Goal: Task Accomplishment & Management: Complete application form

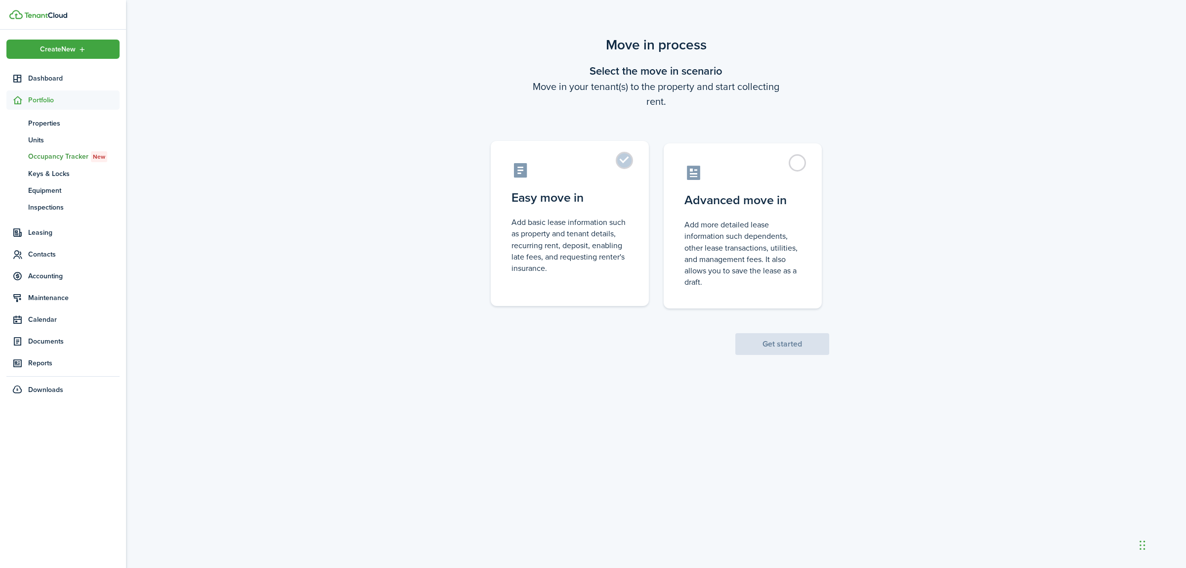
click at [617, 187] on label "Easy move in Add basic lease information such as property and tenant details, r…" at bounding box center [570, 223] width 158 height 165
radio input "true"
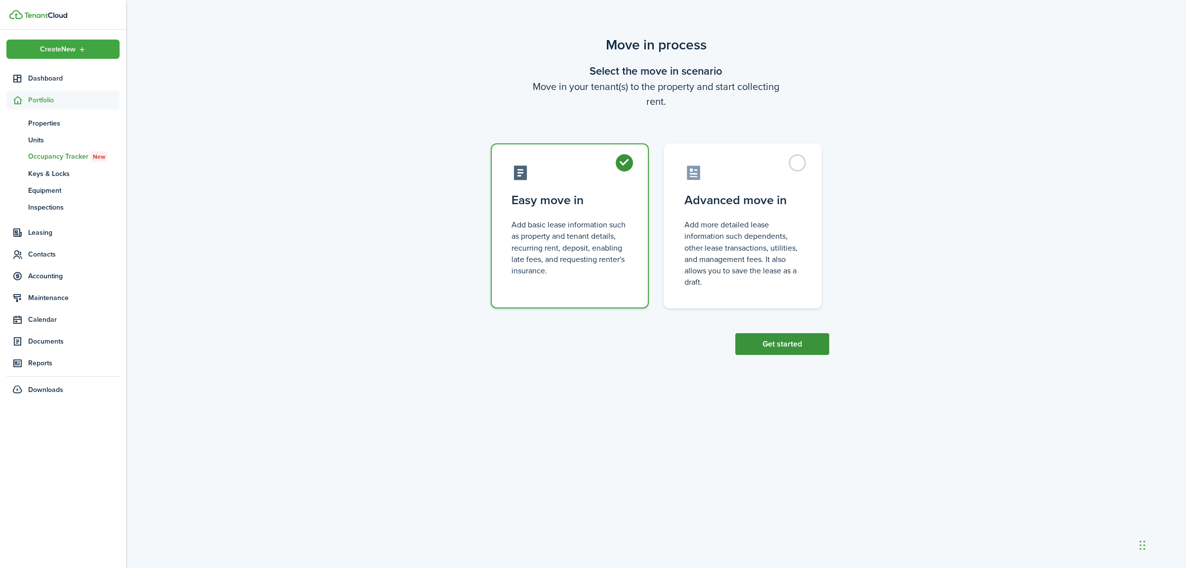
click at [790, 345] on button "Get started" at bounding box center [782, 344] width 94 height 22
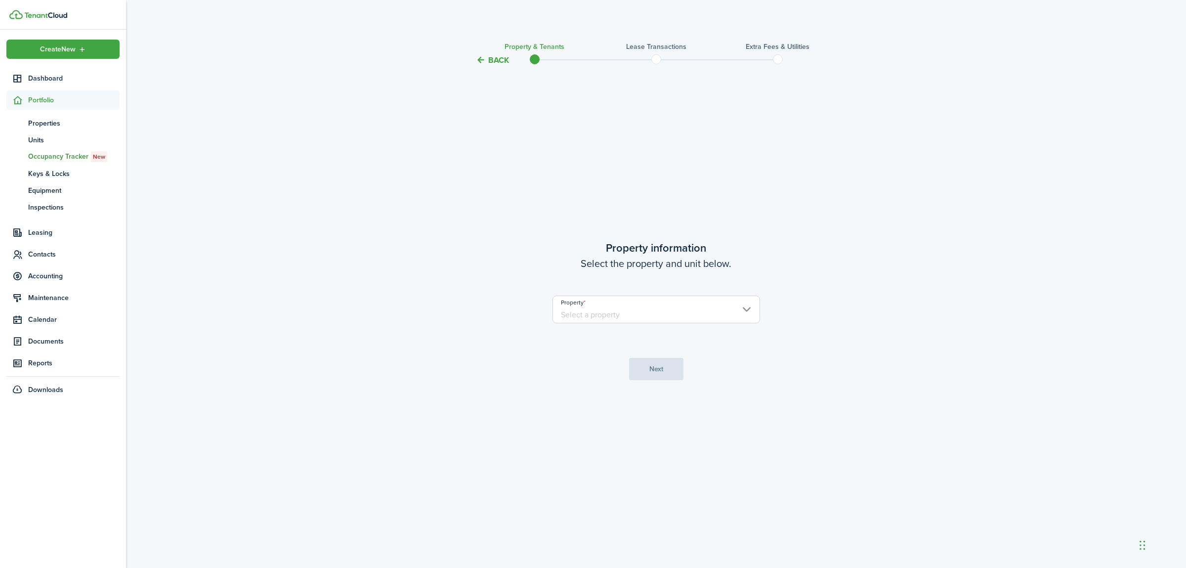
click at [709, 316] on input "Property" at bounding box center [656, 309] width 208 height 28
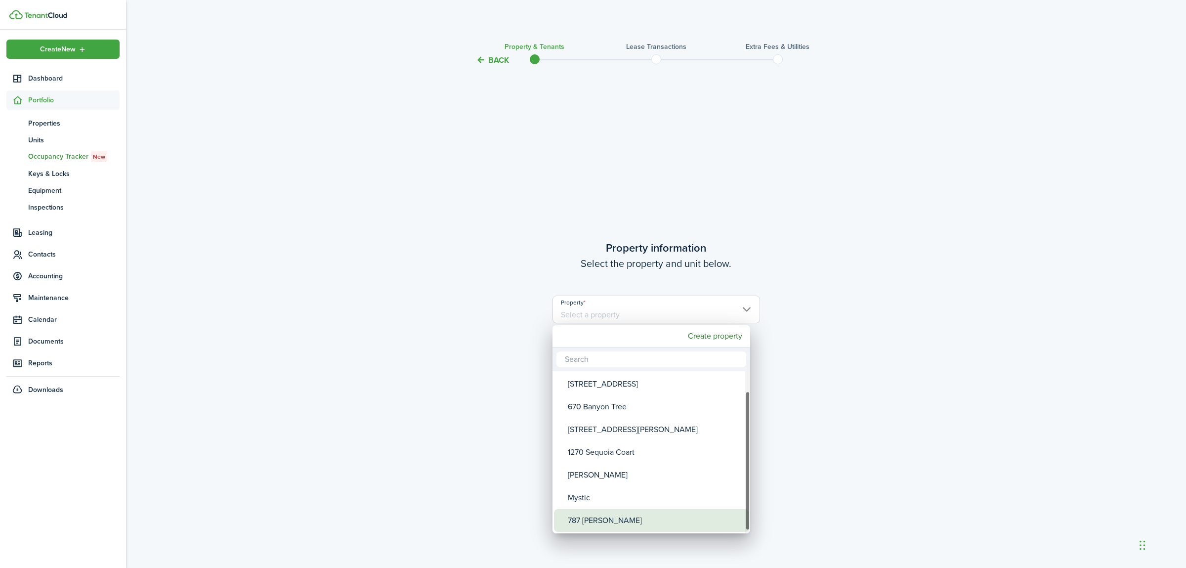
click at [615, 519] on div "787 [PERSON_NAME]" at bounding box center [655, 520] width 175 height 23
type input "787 [PERSON_NAME]"
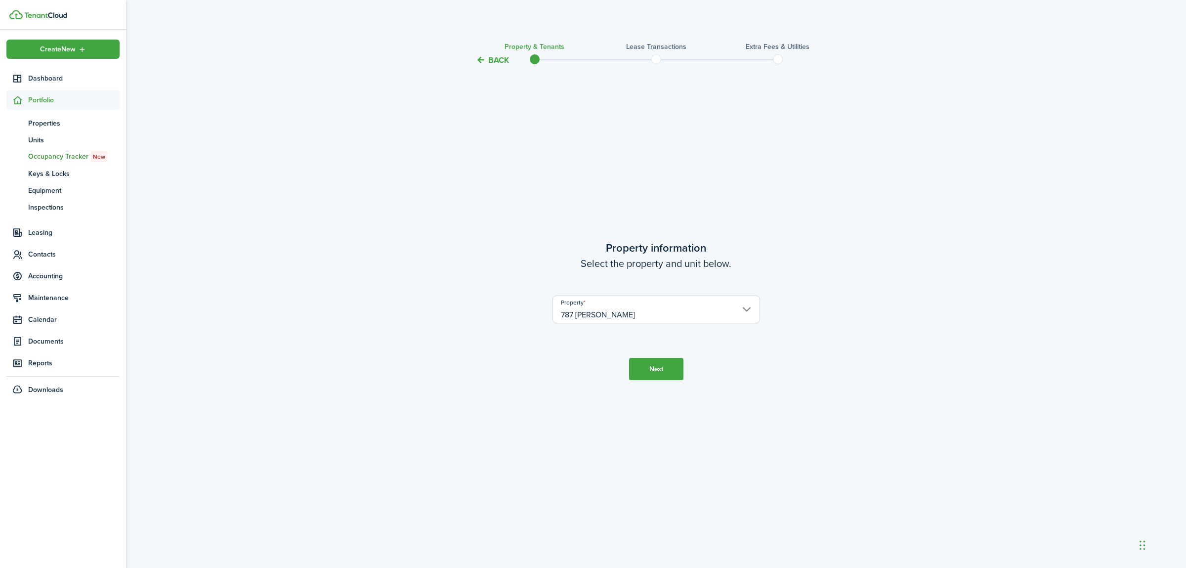
click at [652, 368] on button "Next" at bounding box center [656, 369] width 54 height 22
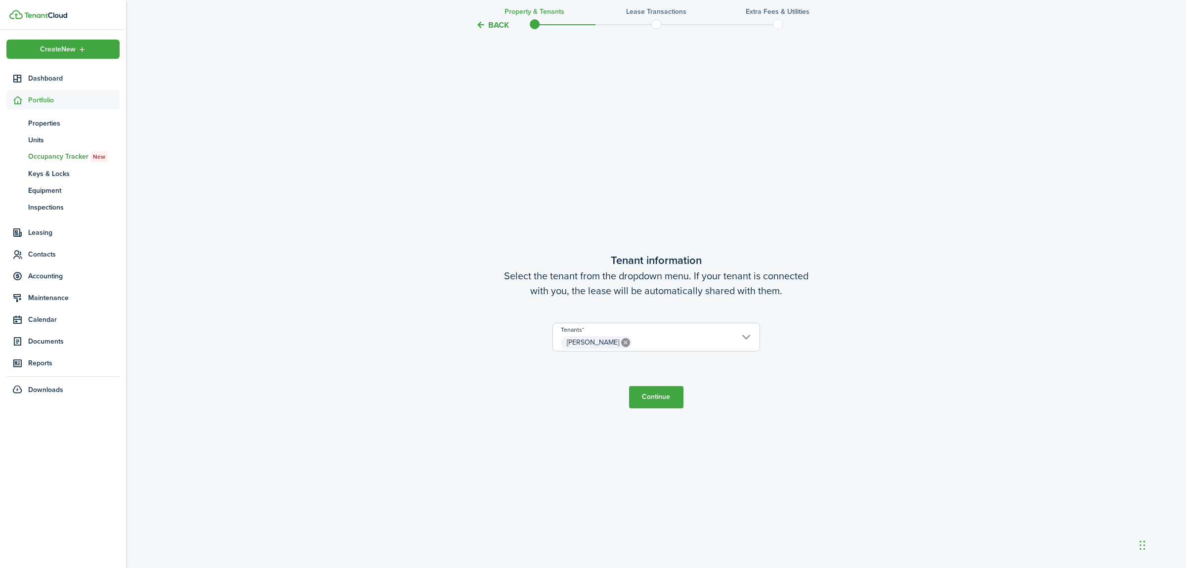
scroll to position [502, 0]
click at [662, 390] on button "Continue" at bounding box center [656, 390] width 54 height 22
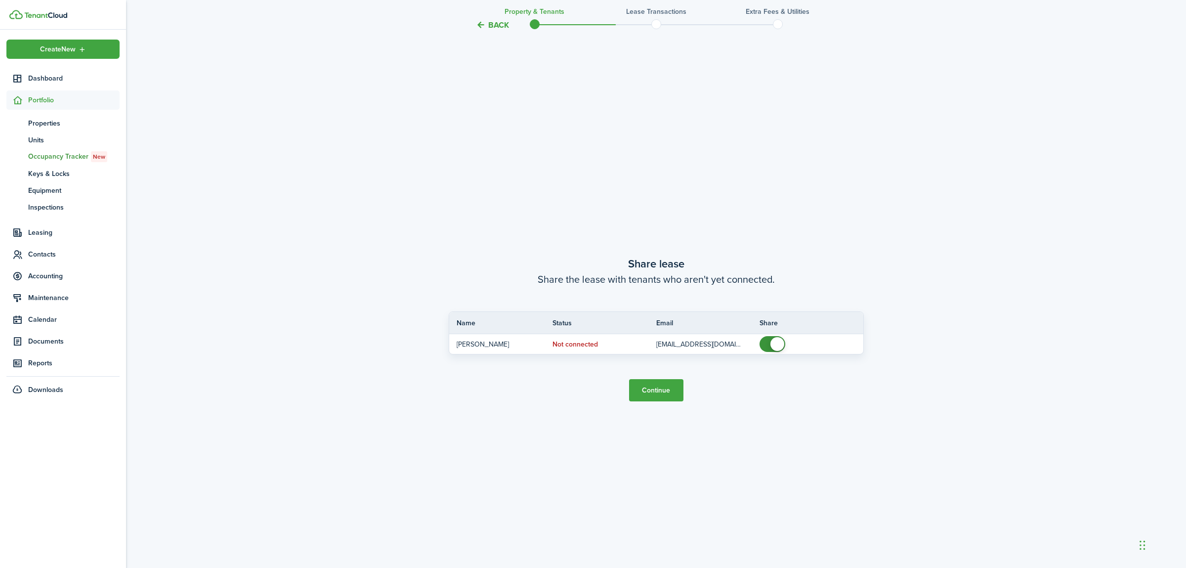
scroll to position [1069, 0]
click at [657, 385] on button "Continue" at bounding box center [656, 385] width 54 height 22
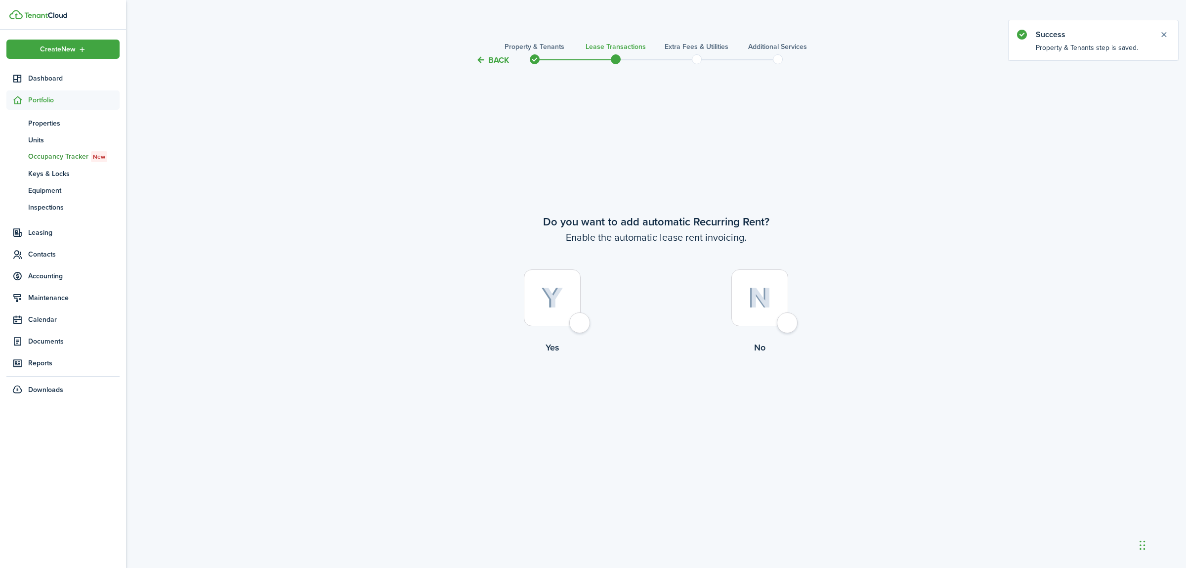
click at [579, 323] on div at bounding box center [552, 297] width 57 height 57
radio input "true"
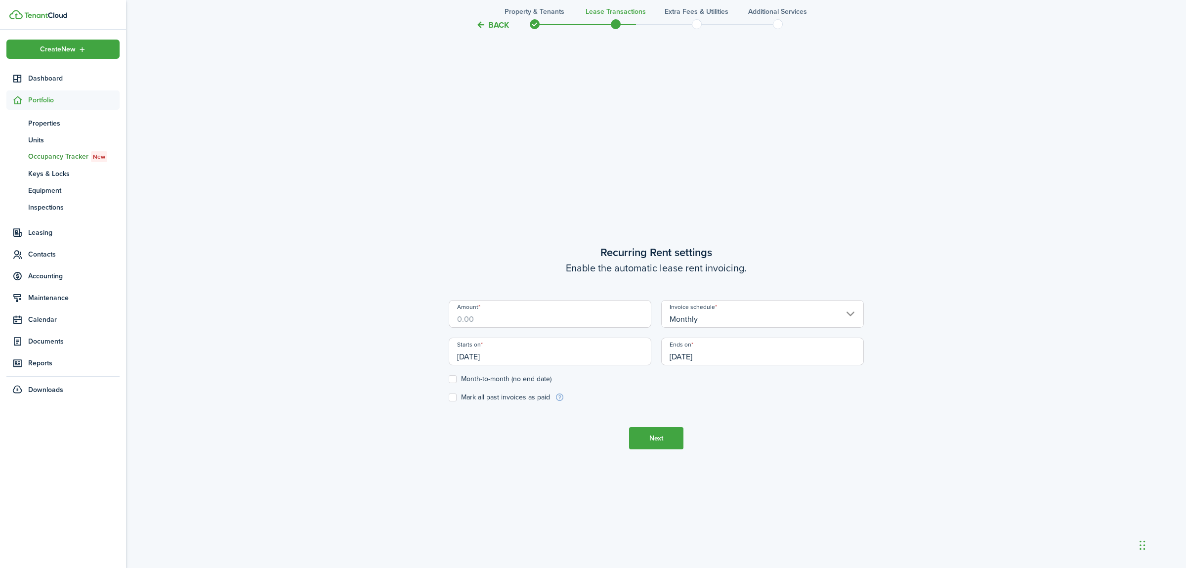
scroll to position [502, 0]
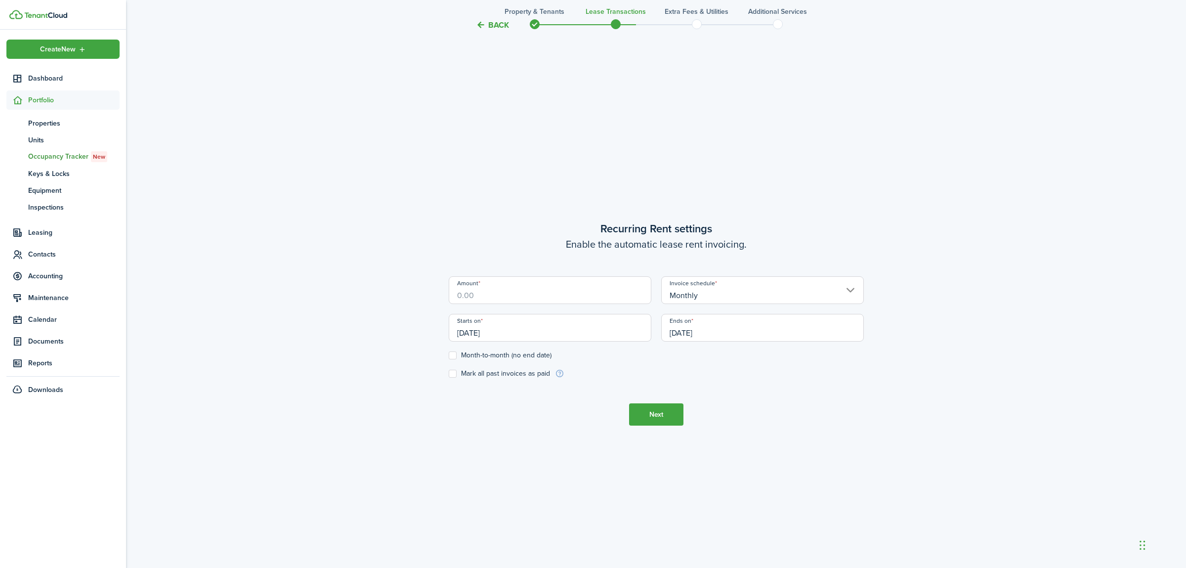
click at [501, 288] on input "Amount" at bounding box center [550, 290] width 203 height 28
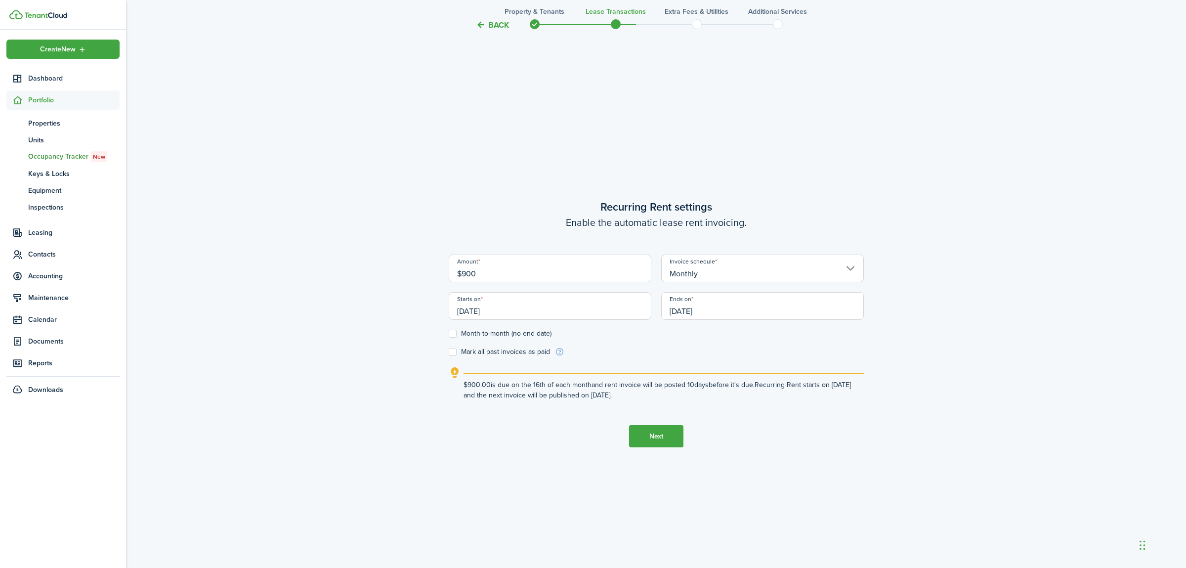
click at [543, 314] on input "[DATE]" at bounding box center [550, 306] width 203 height 28
type input "$900.00"
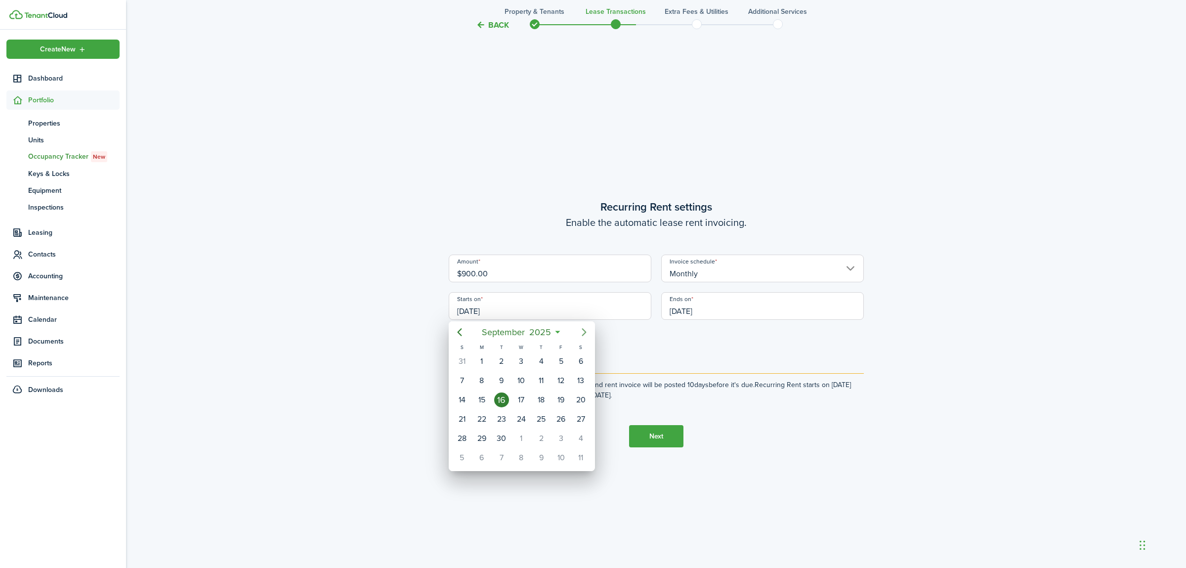
click at [583, 331] on icon "Next page" at bounding box center [584, 332] width 12 height 12
click at [521, 360] on div "1" at bounding box center [521, 361] width 15 height 15
type input "[DATE]"
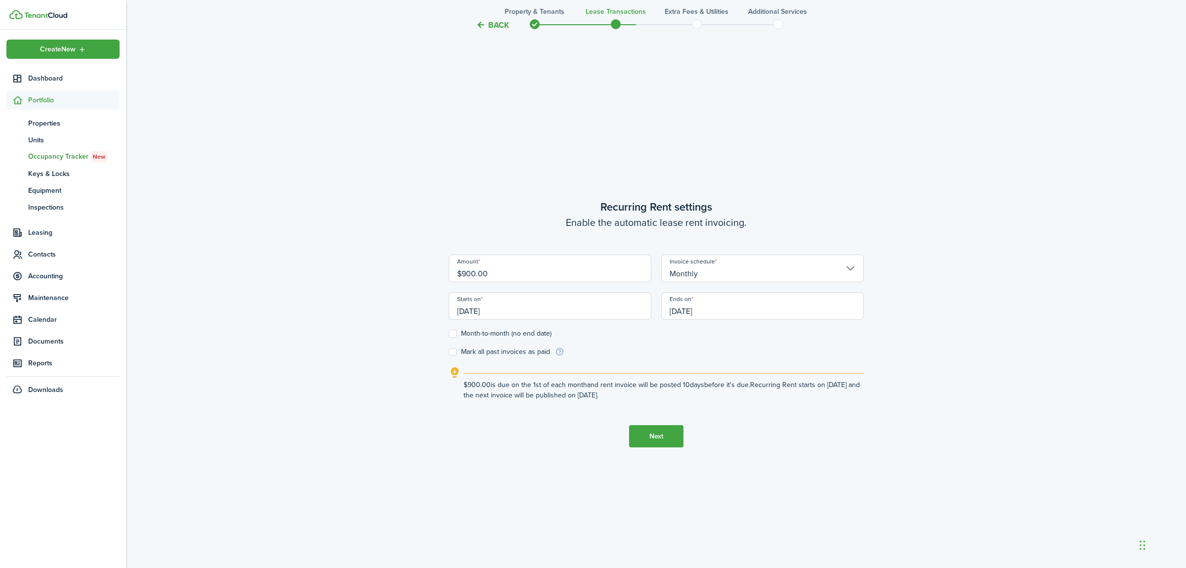
click at [450, 333] on label "Month-to-month (no end date)" at bounding box center [500, 334] width 103 height 8
click at [449, 334] on input "Month-to-month (no end date)" at bounding box center [448, 334] width 0 height 0
checkbox input "true"
click at [525, 315] on input "[DATE]" at bounding box center [550, 306] width 203 height 28
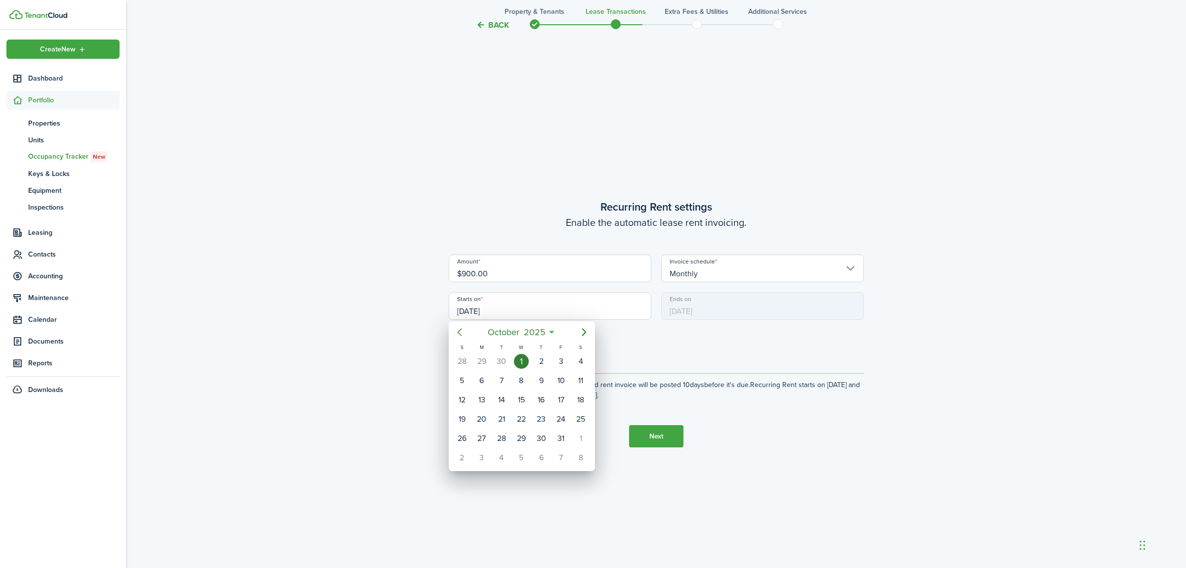
click at [455, 331] on icon "Previous page" at bounding box center [460, 332] width 12 height 12
click at [521, 399] on div "17" at bounding box center [521, 399] width 15 height 15
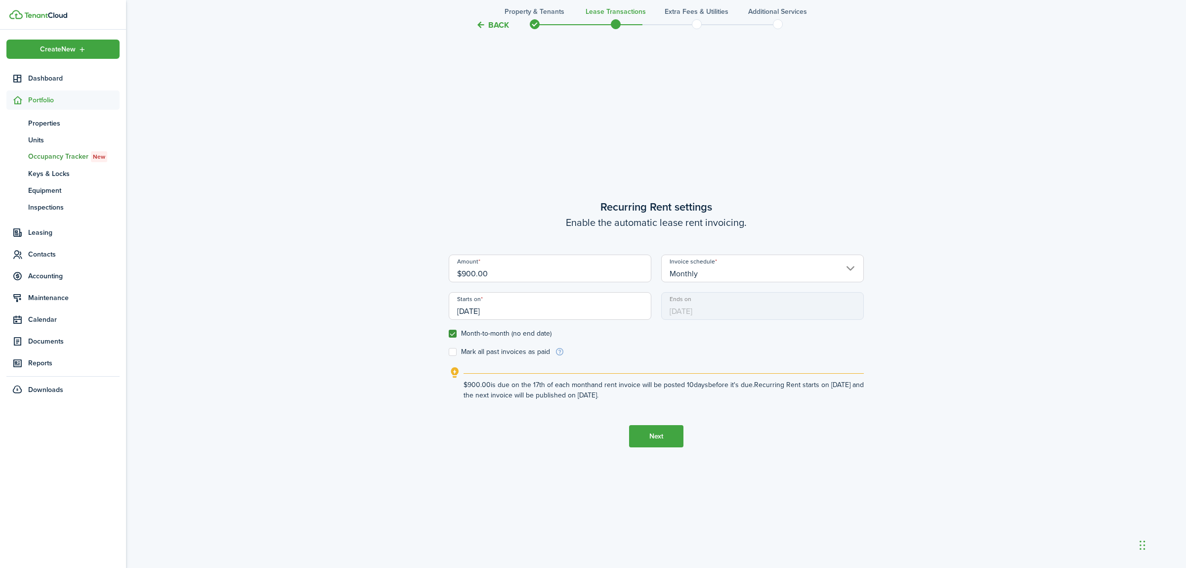
click at [524, 312] on input "[DATE]" at bounding box center [550, 306] width 203 height 28
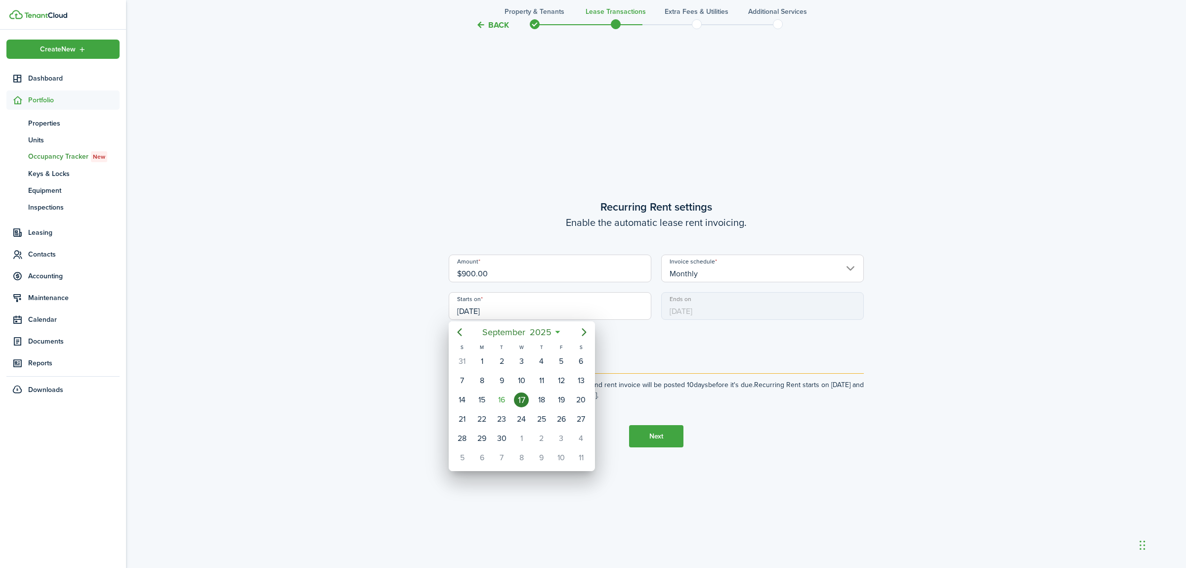
click at [524, 312] on div at bounding box center [593, 284] width 1344 height 726
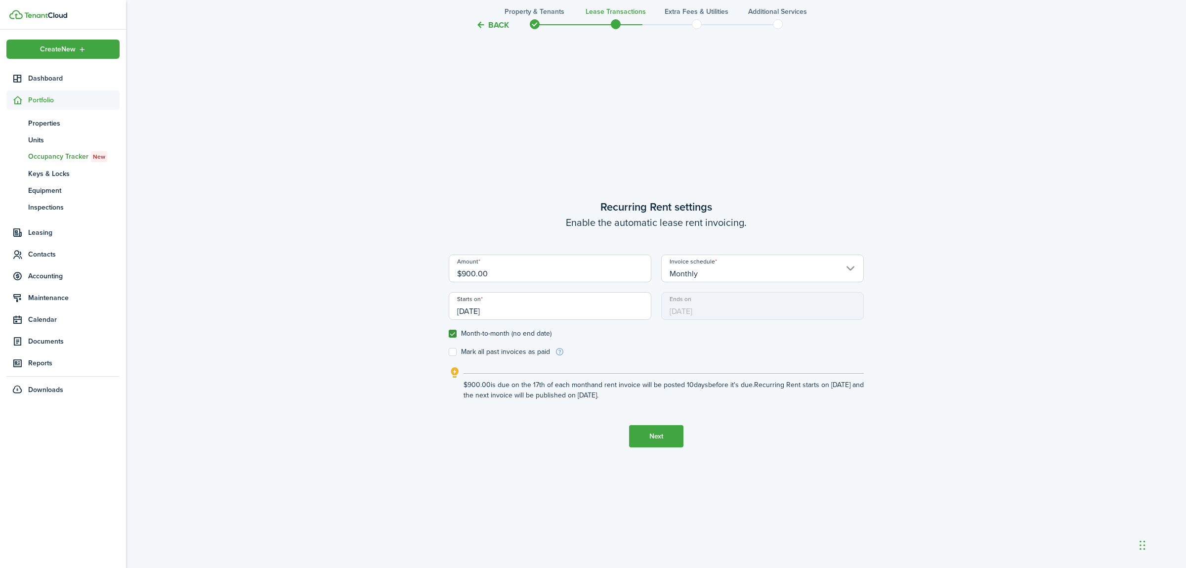
click at [524, 312] on input "[DATE]" at bounding box center [550, 306] width 203 height 28
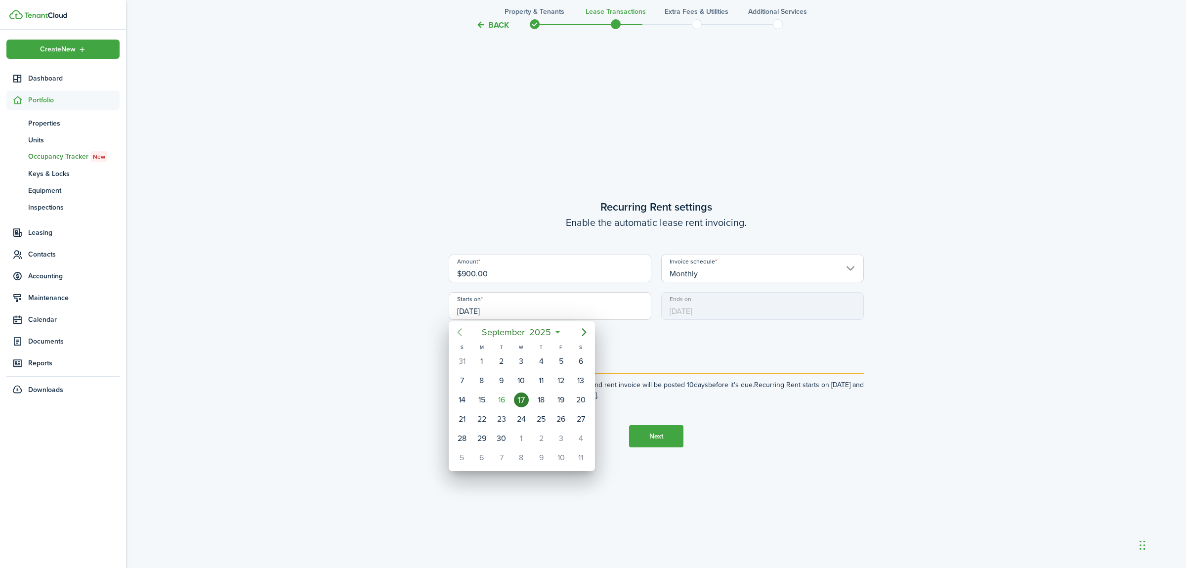
click at [458, 334] on icon "Previous page" at bounding box center [460, 332] width 12 height 12
click at [521, 397] on div "13" at bounding box center [521, 399] width 15 height 15
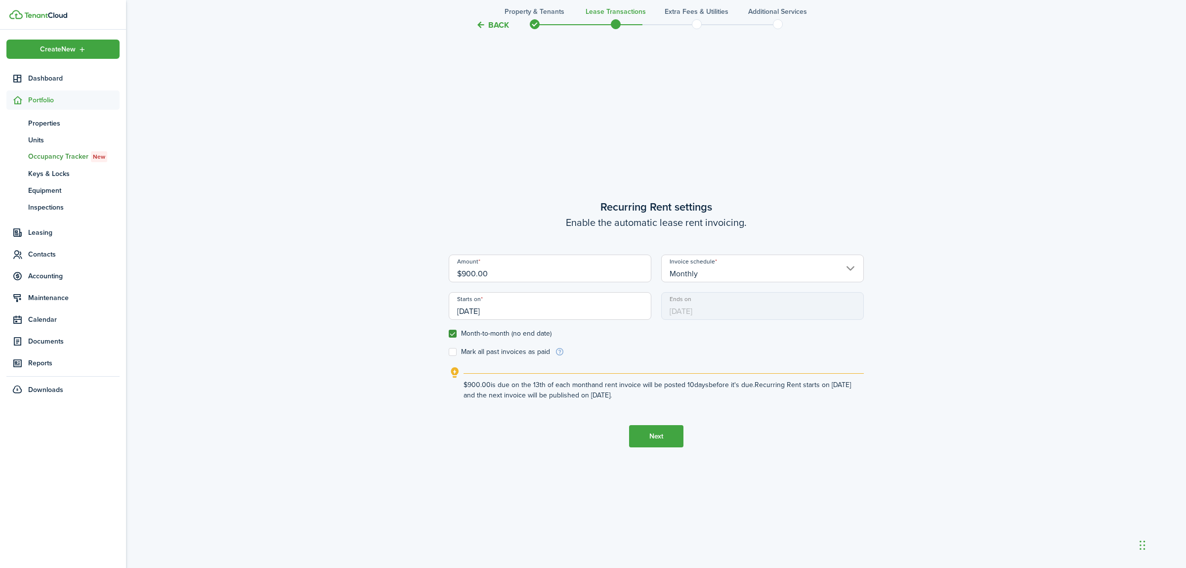
click at [541, 308] on input "[DATE]" at bounding box center [550, 306] width 203 height 28
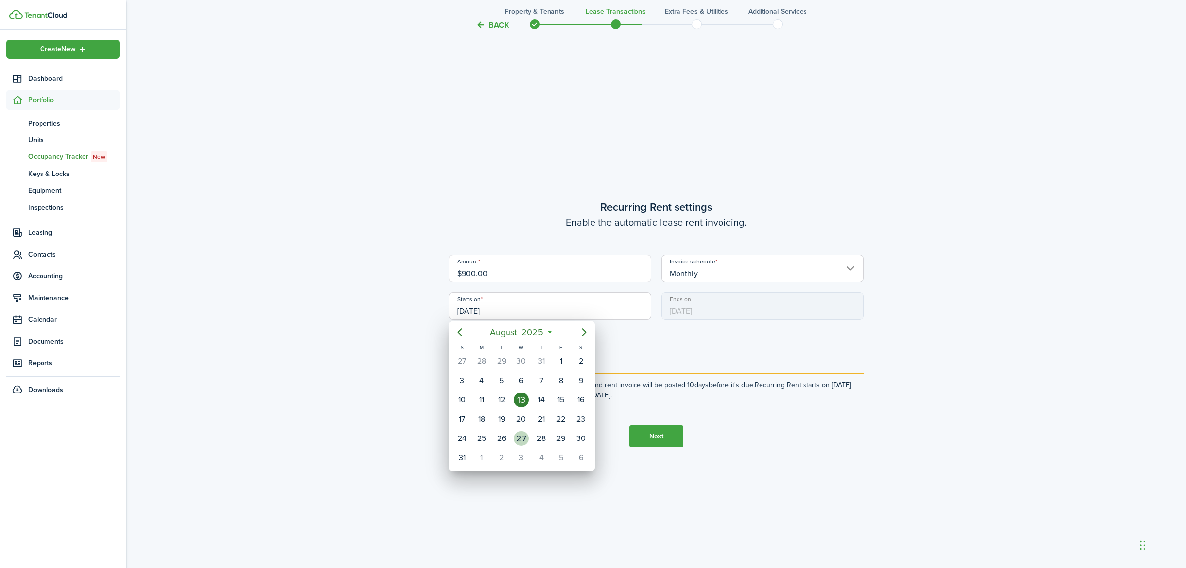
click at [523, 435] on div "27" at bounding box center [521, 438] width 15 height 15
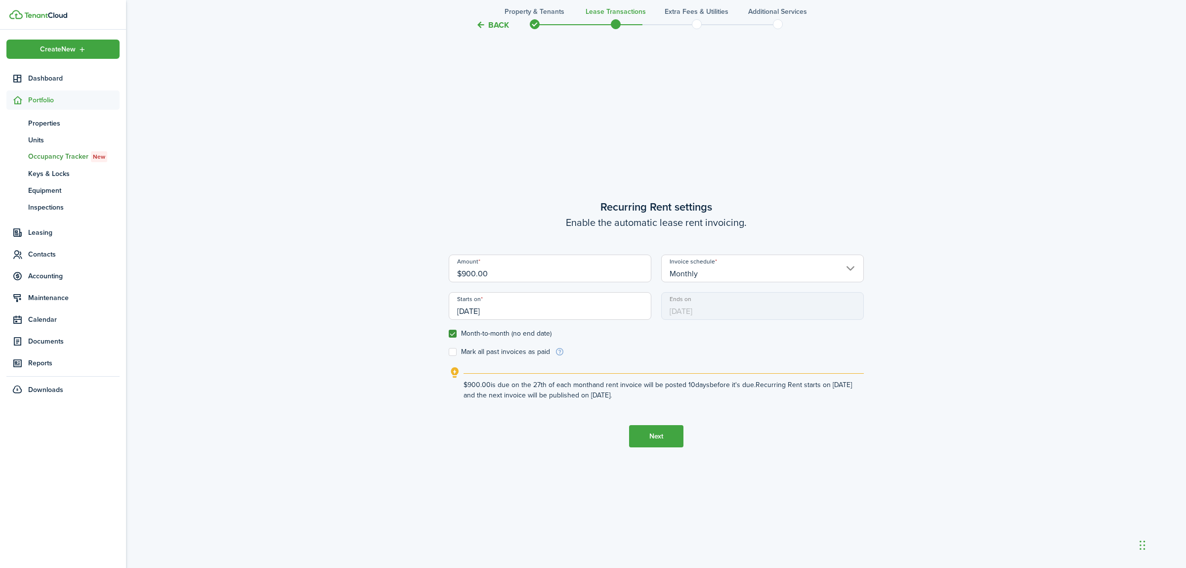
click at [536, 310] on input "[DATE]" at bounding box center [550, 306] width 203 height 28
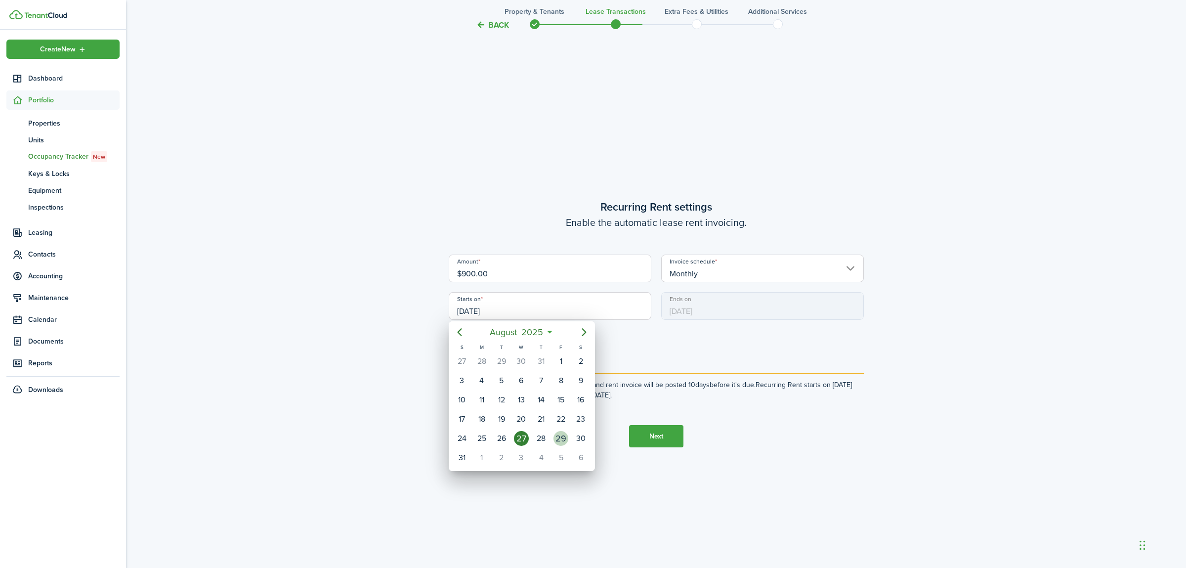
click at [556, 437] on div "29" at bounding box center [560, 438] width 15 height 15
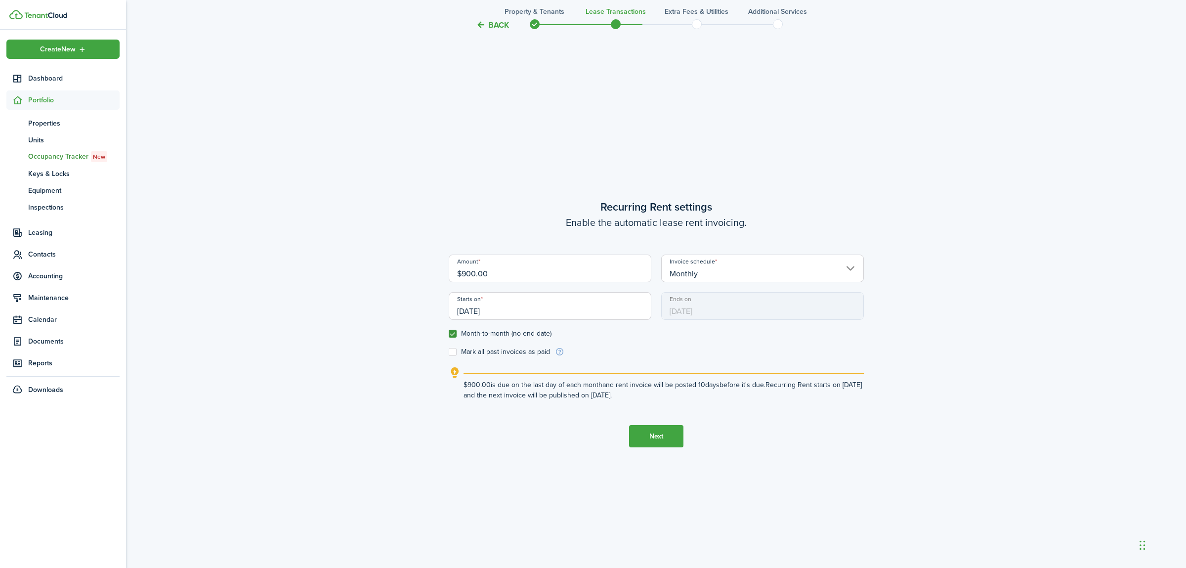
click at [634, 311] on input "[DATE]" at bounding box center [550, 306] width 203 height 28
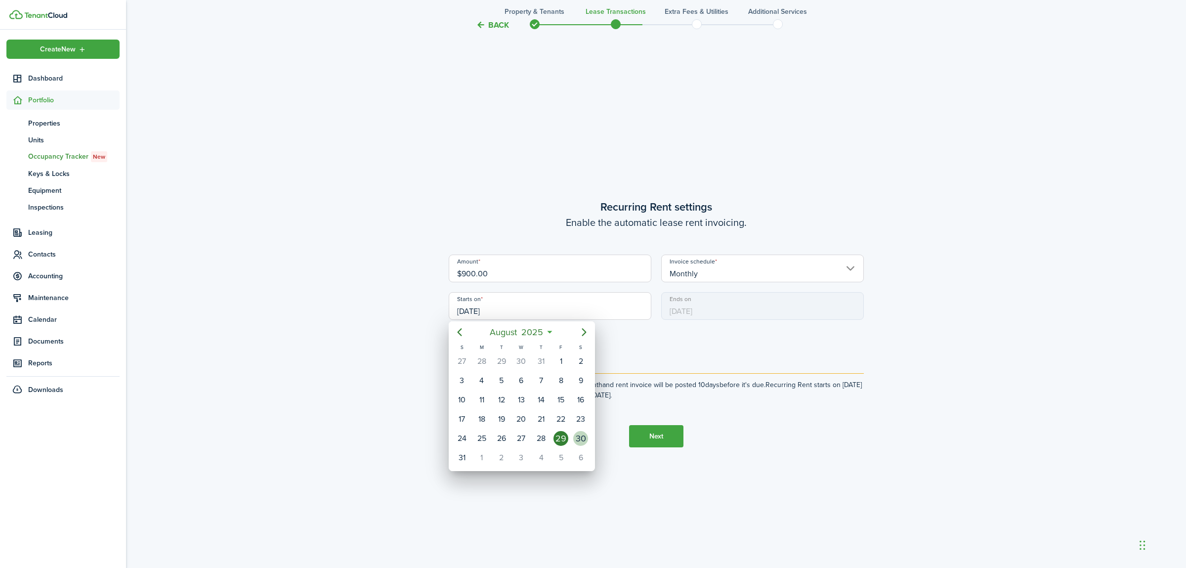
click at [580, 439] on div "30" at bounding box center [580, 438] width 15 height 15
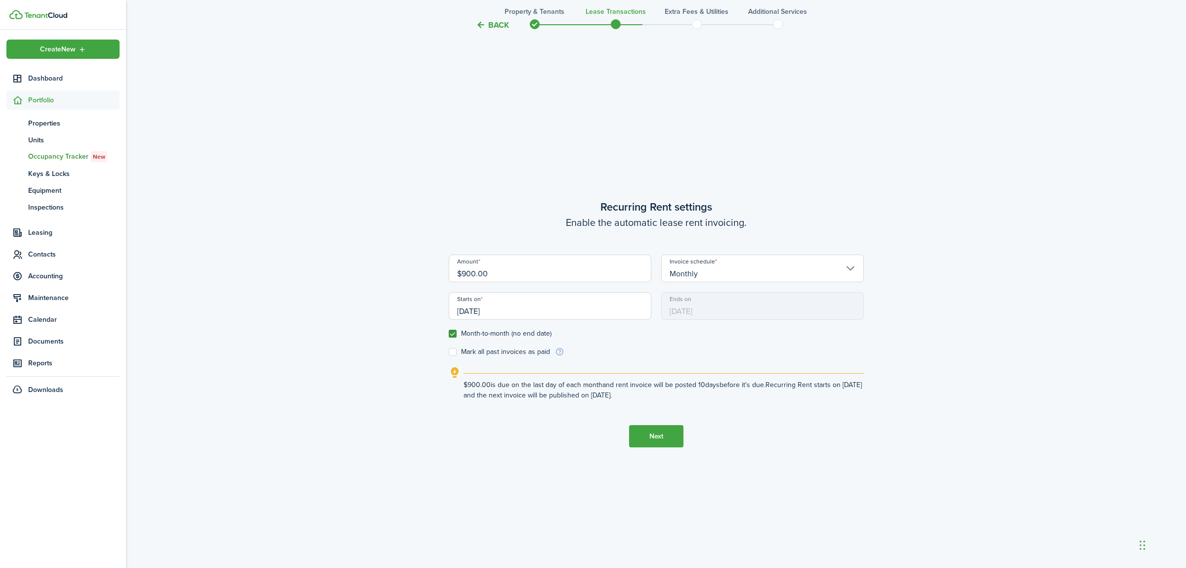
click at [639, 313] on input "[DATE]" at bounding box center [550, 306] width 203 height 28
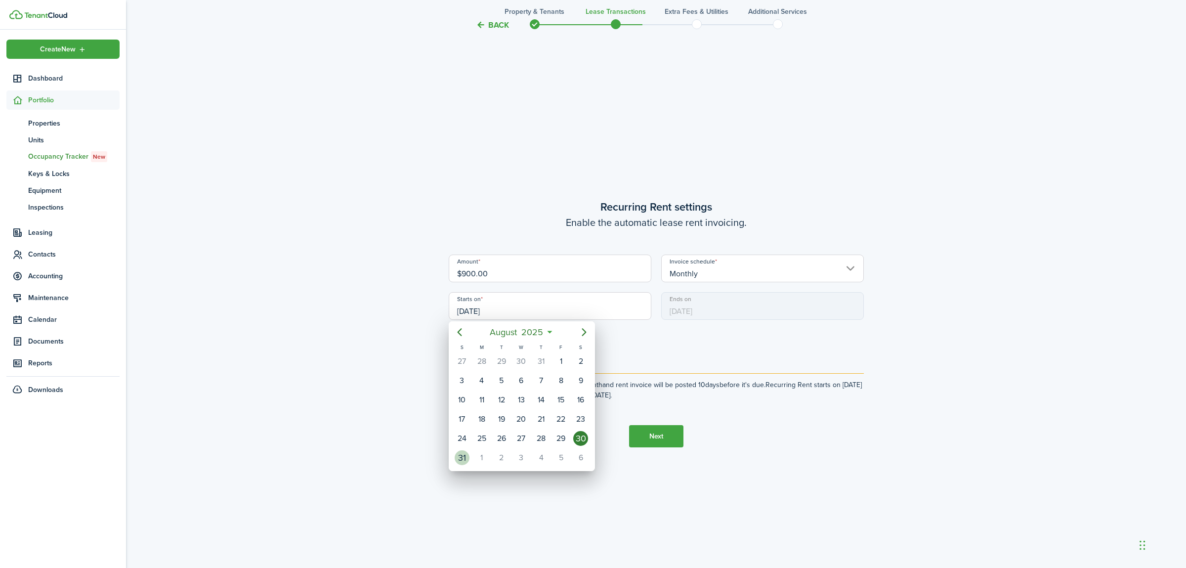
click at [465, 456] on div "31" at bounding box center [462, 457] width 15 height 15
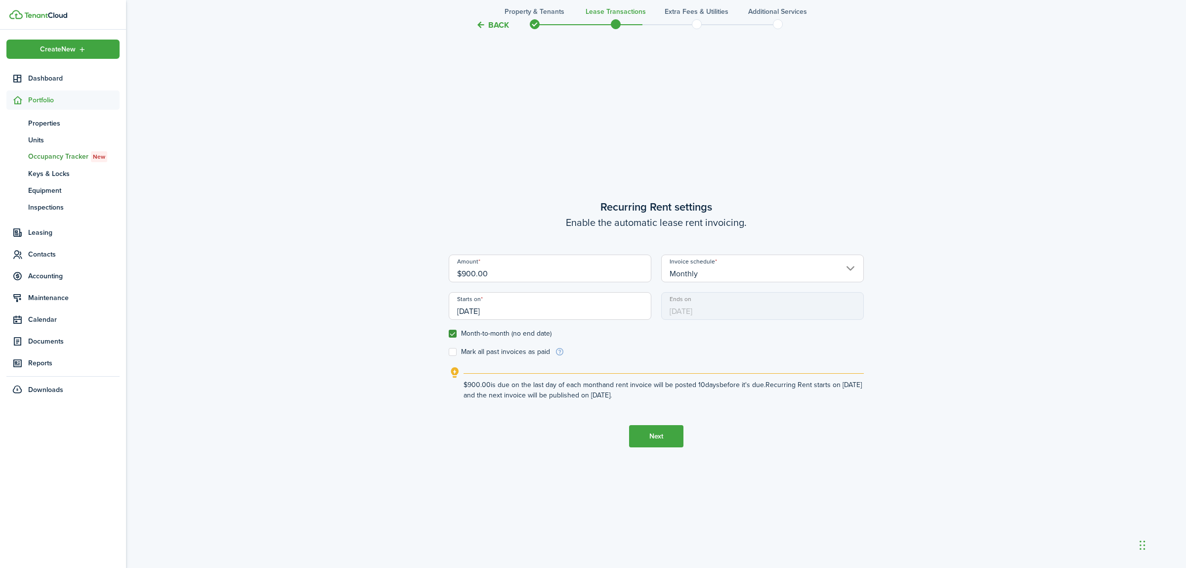
click at [583, 311] on input "[DATE]" at bounding box center [550, 306] width 203 height 28
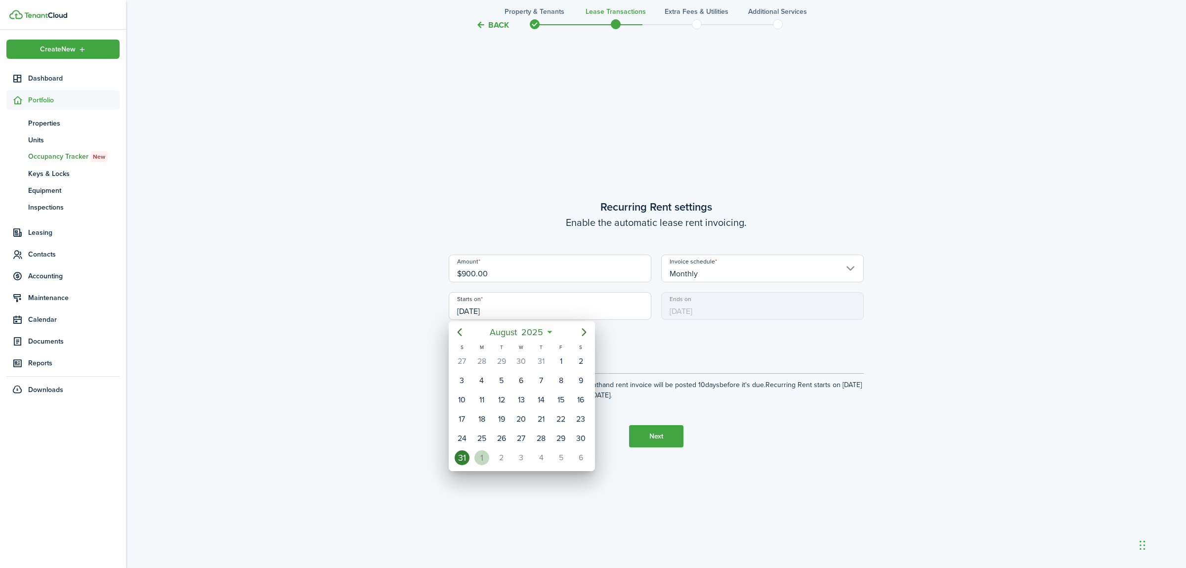
click at [484, 457] on div "1" at bounding box center [481, 457] width 15 height 15
type input "[DATE]"
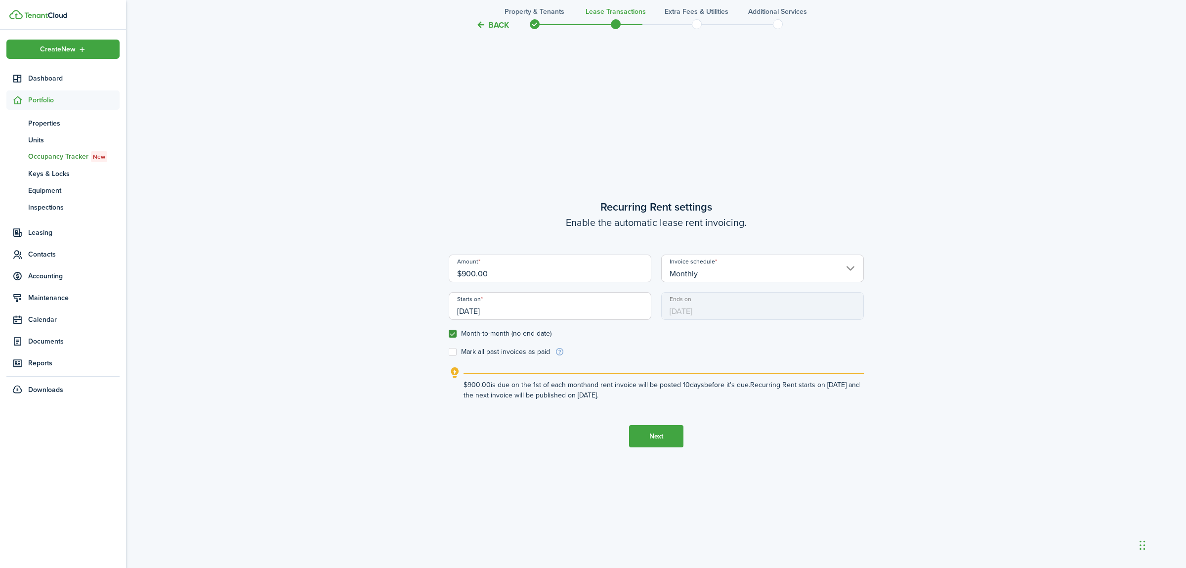
click at [660, 434] on button "Next" at bounding box center [656, 436] width 54 height 22
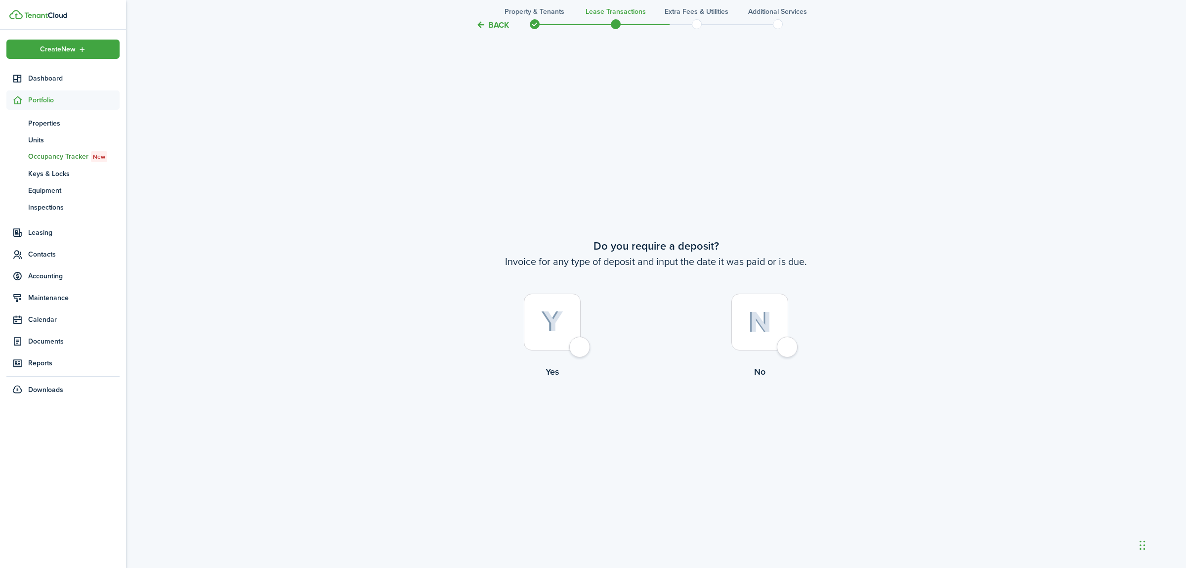
scroll to position [1069, 0]
click at [788, 335] on div at bounding box center [759, 311] width 57 height 57
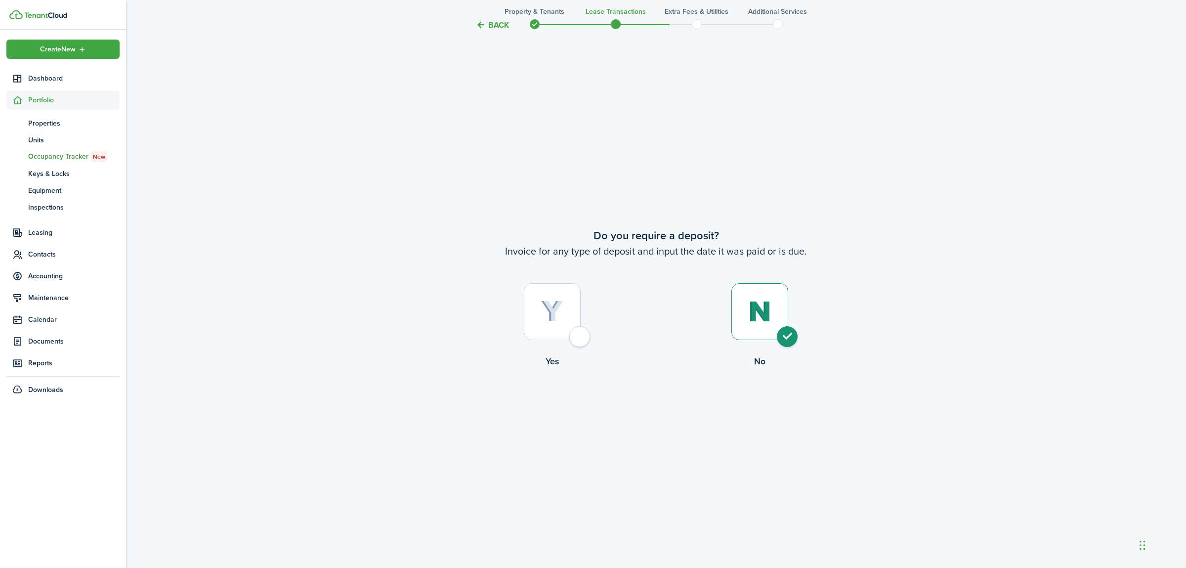
radio input "true"
click at [664, 406] on button "Continue" at bounding box center [656, 408] width 54 height 22
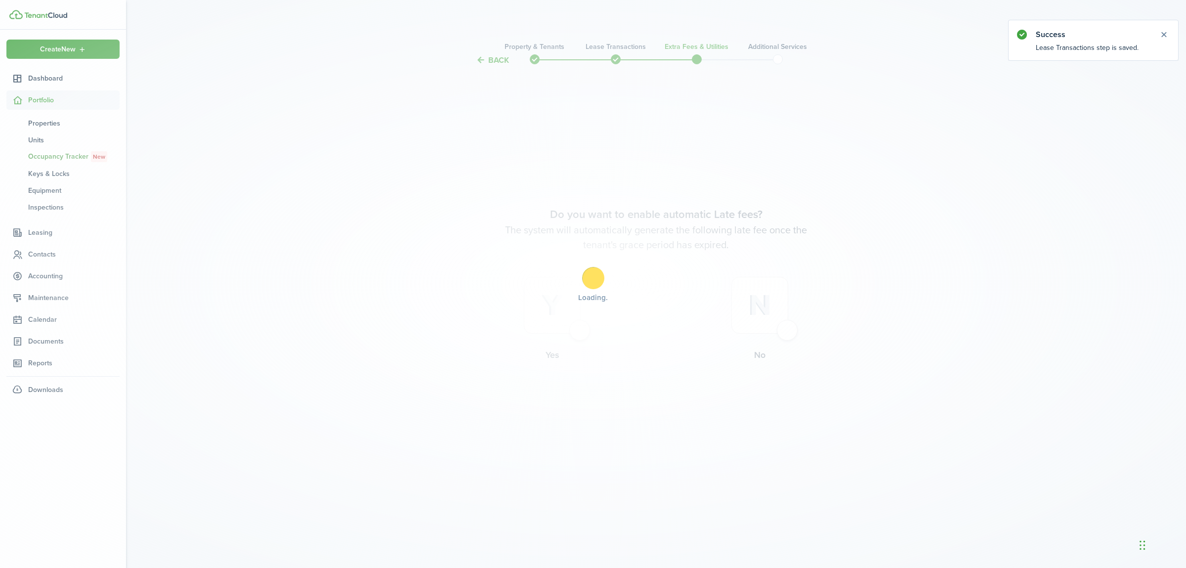
scroll to position [0, 0]
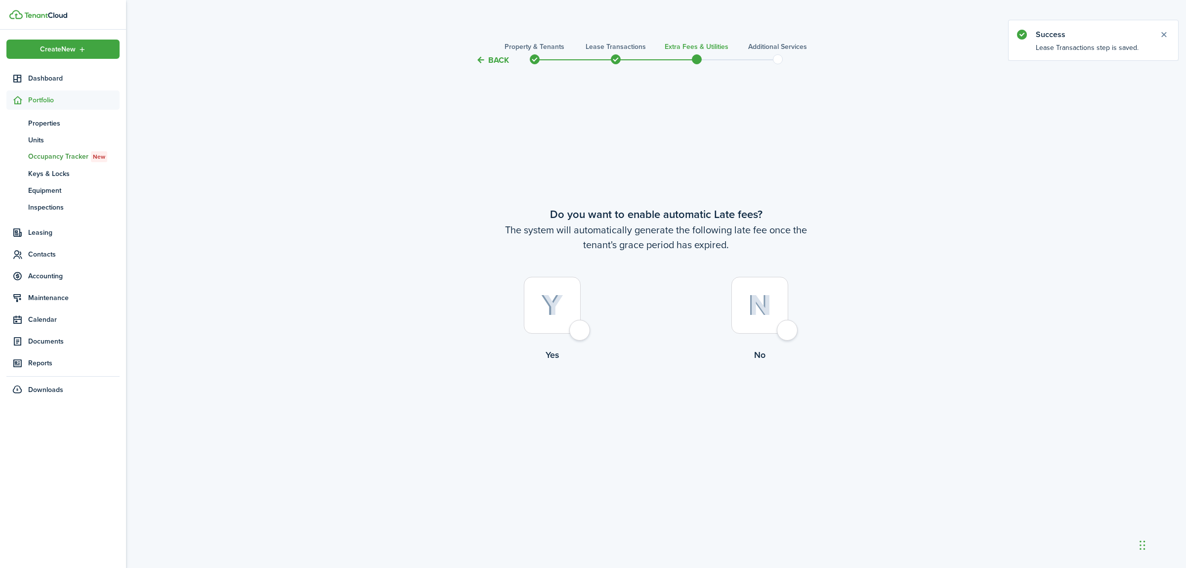
click at [783, 330] on div at bounding box center [759, 305] width 57 height 57
radio input "true"
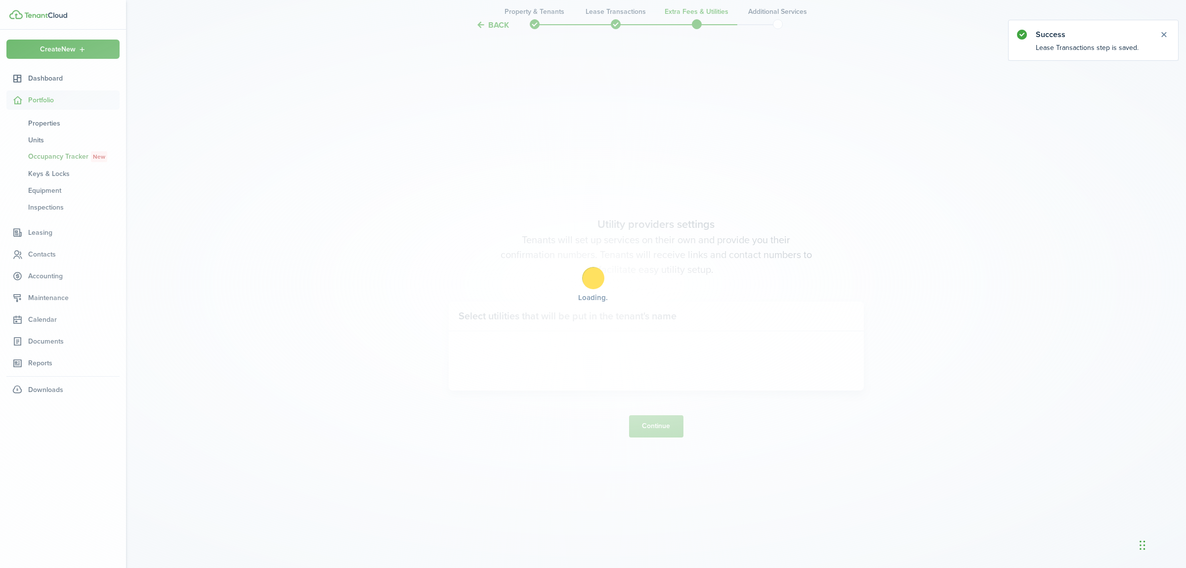
scroll to position [502, 0]
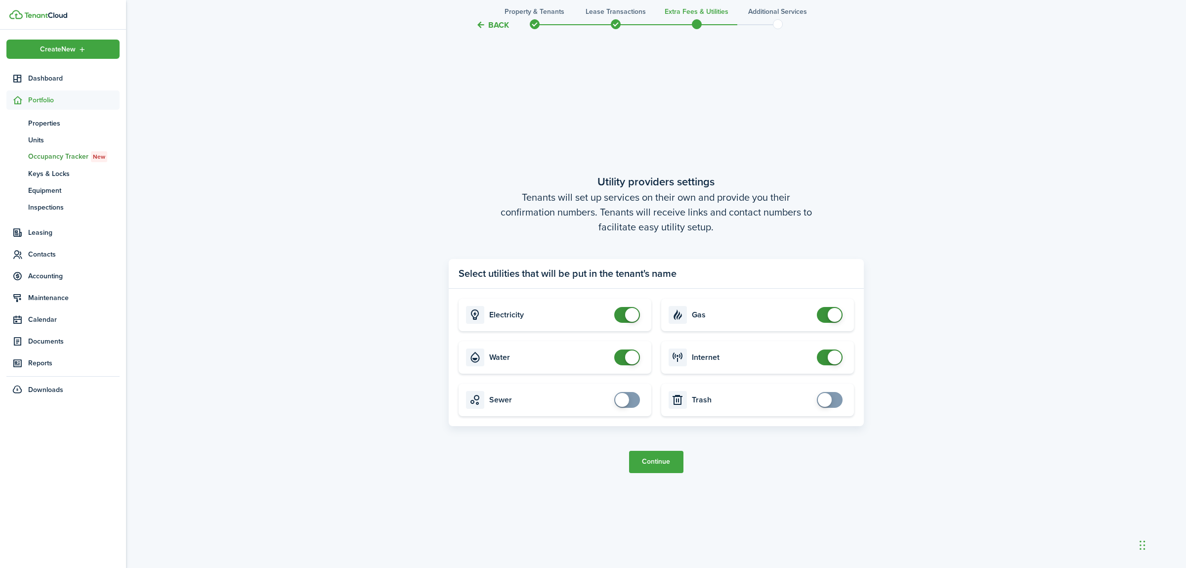
checkbox input "true"
click at [832, 402] on span at bounding box center [830, 400] width 10 height 16
checkbox input "true"
click at [623, 400] on span at bounding box center [622, 400] width 14 height 14
click at [657, 464] on button "Continue" at bounding box center [656, 462] width 54 height 22
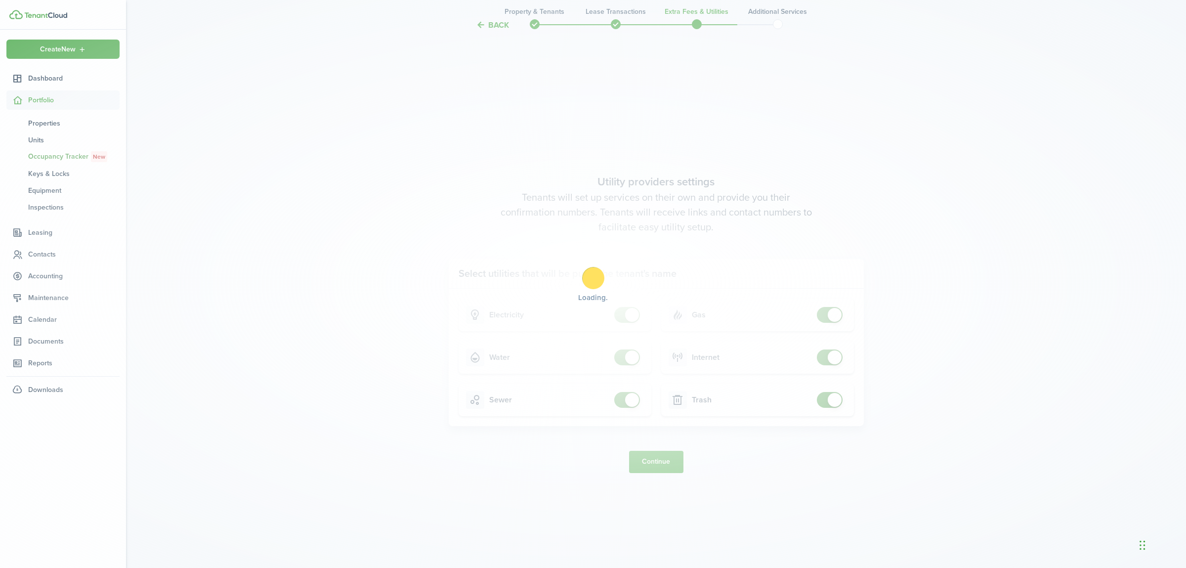
scroll to position [0, 0]
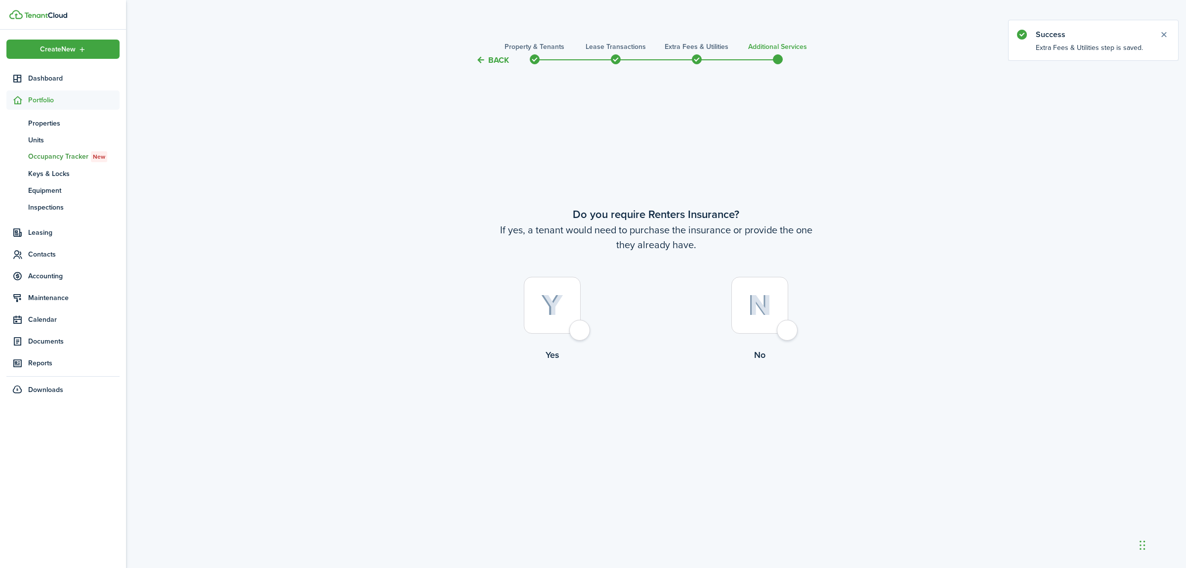
click at [785, 333] on div at bounding box center [759, 305] width 57 height 57
radio input "true"
click at [662, 401] on button "Complete move in" at bounding box center [656, 402] width 73 height 22
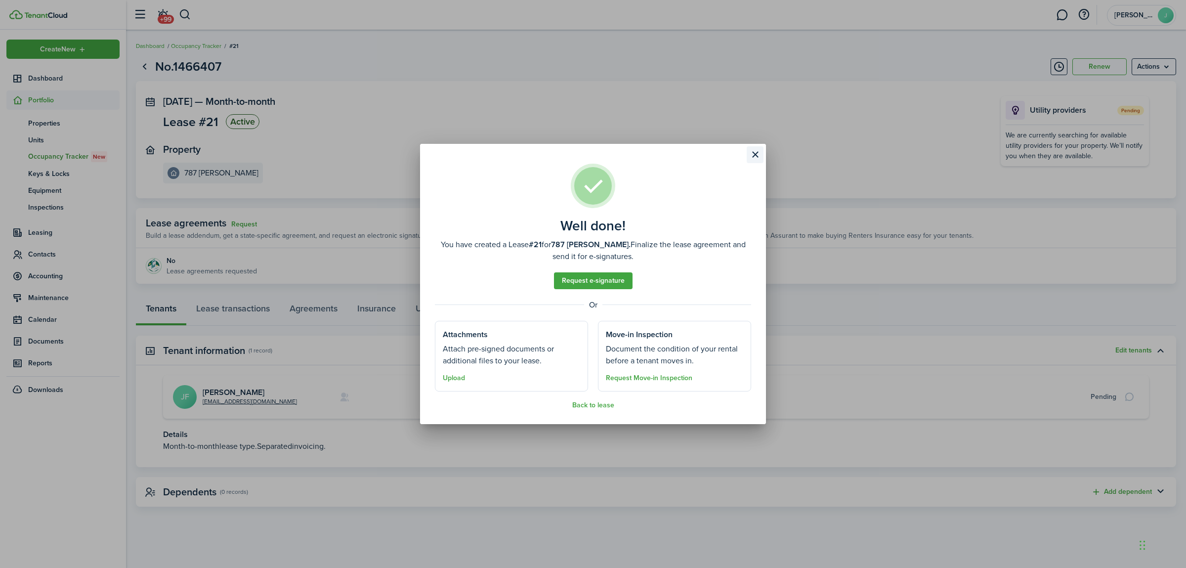
click at [755, 156] on button "Close modal" at bounding box center [755, 154] width 17 height 17
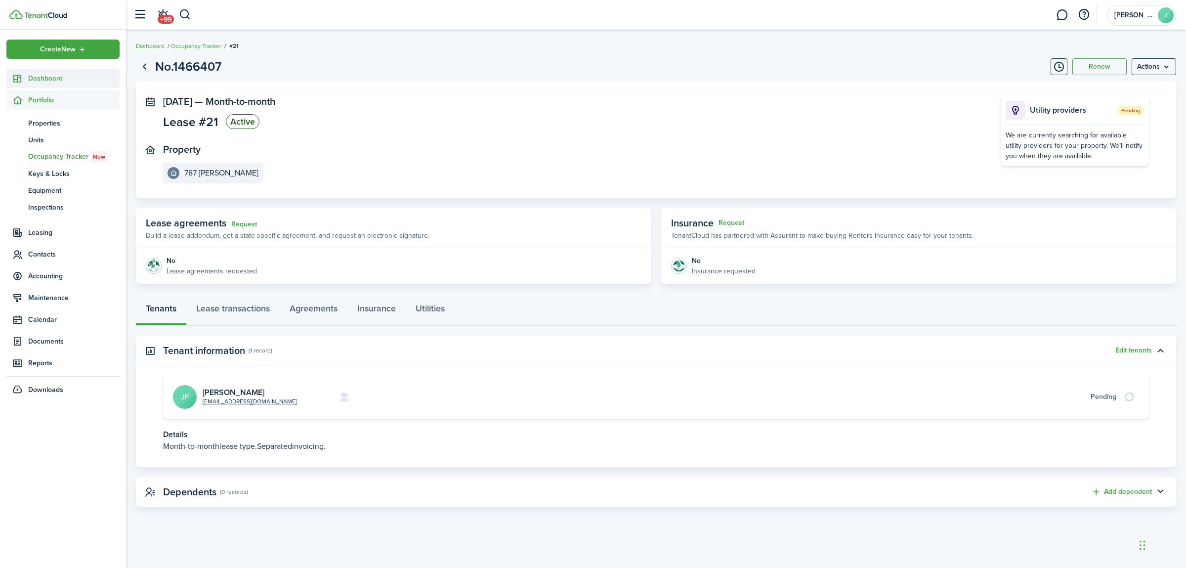
click at [47, 80] on span "Dashboard" at bounding box center [73, 78] width 91 height 10
